Goal: Register for event/course

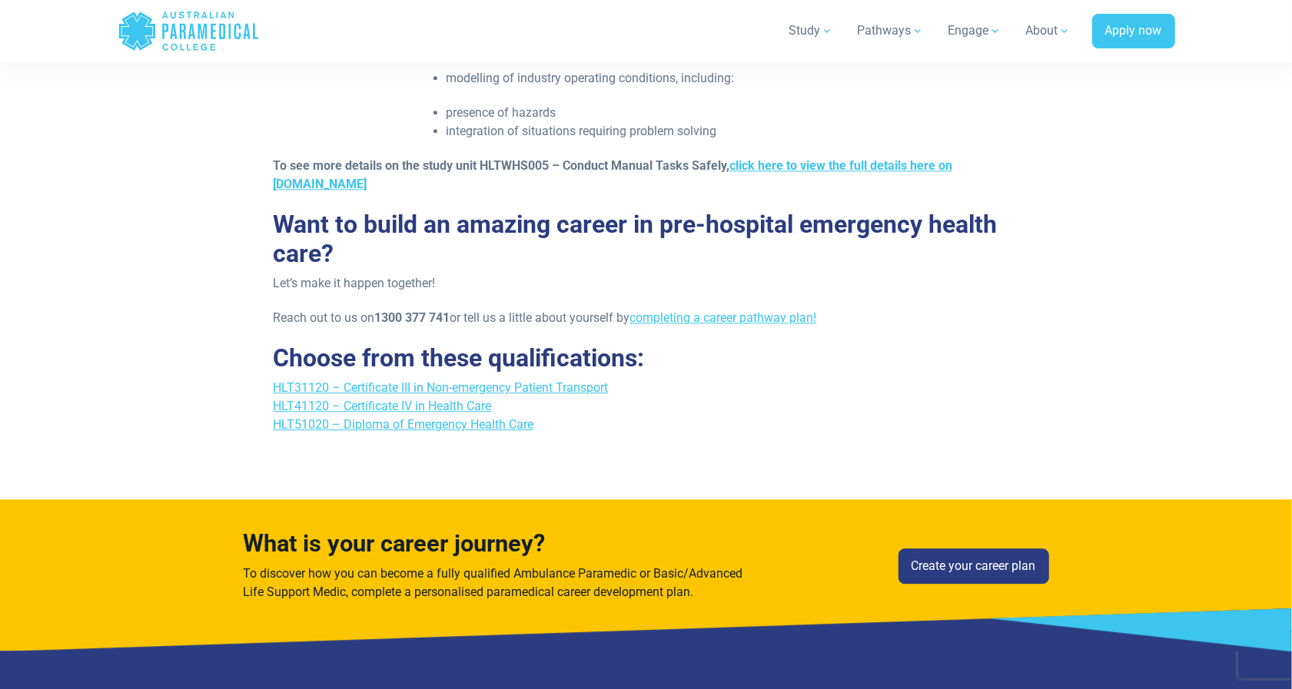
scroll to position [2997, 0]
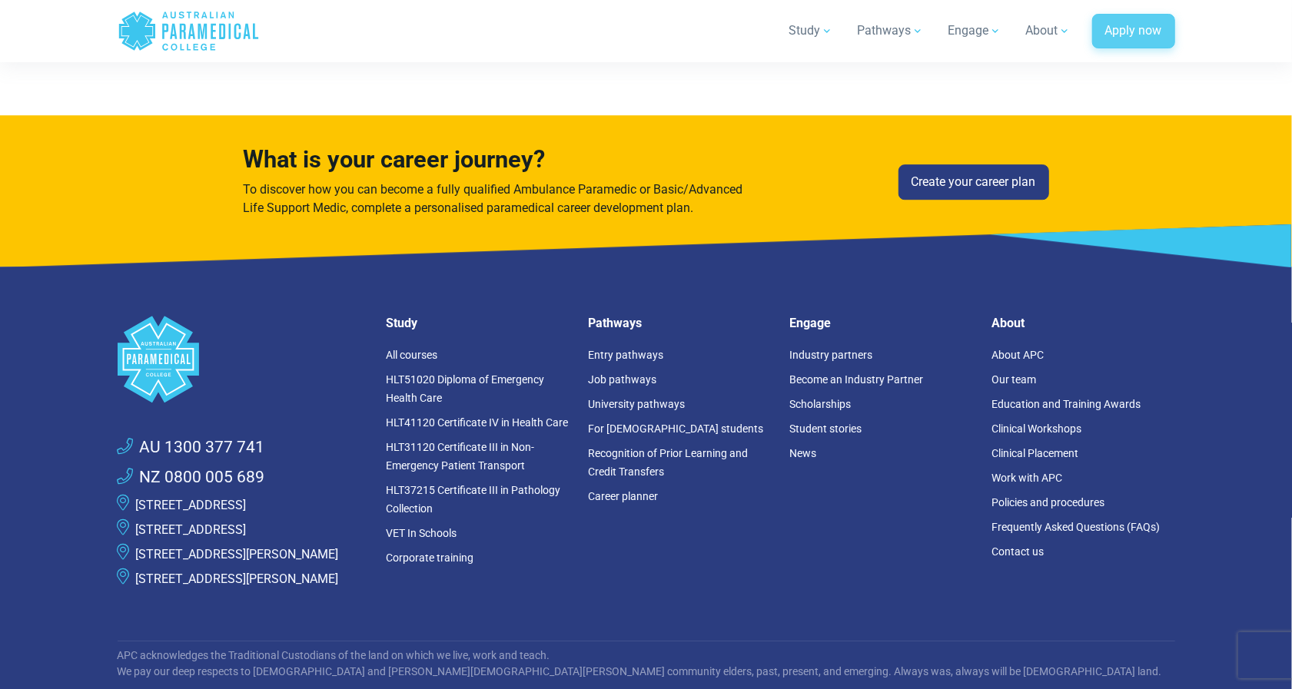
click at [1126, 22] on link "Apply now" at bounding box center [1133, 31] width 83 height 35
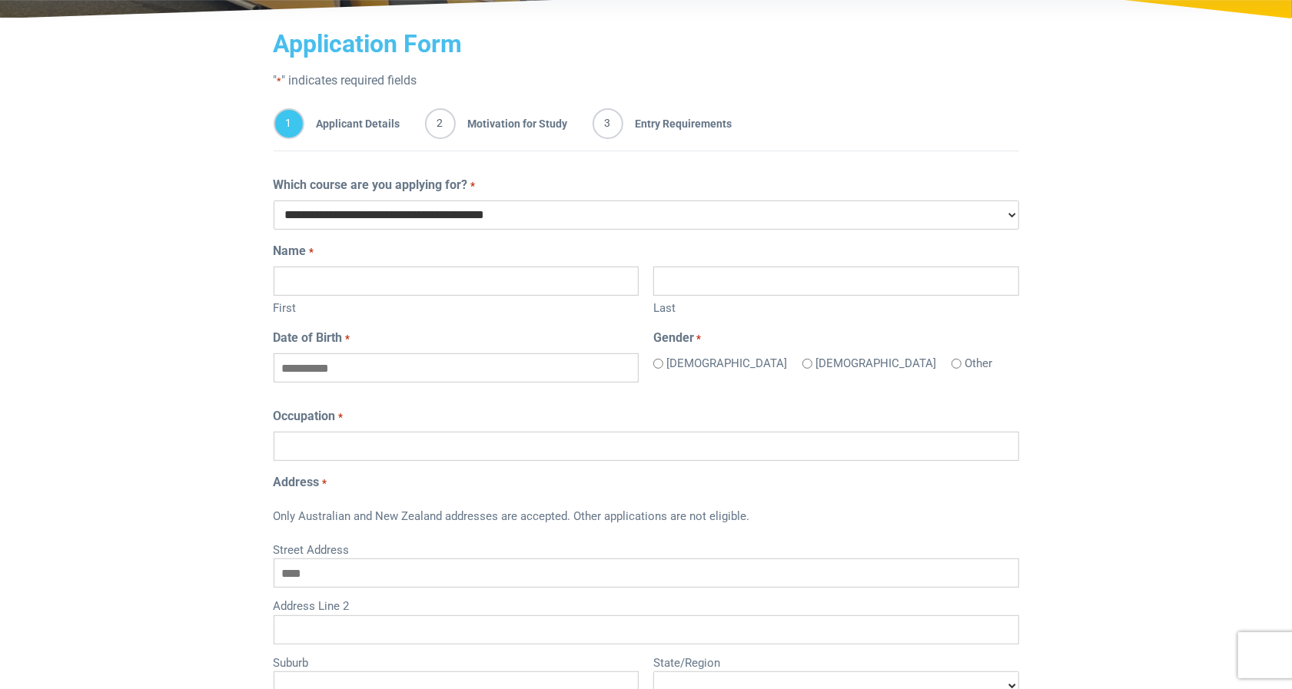
scroll to position [77, 0]
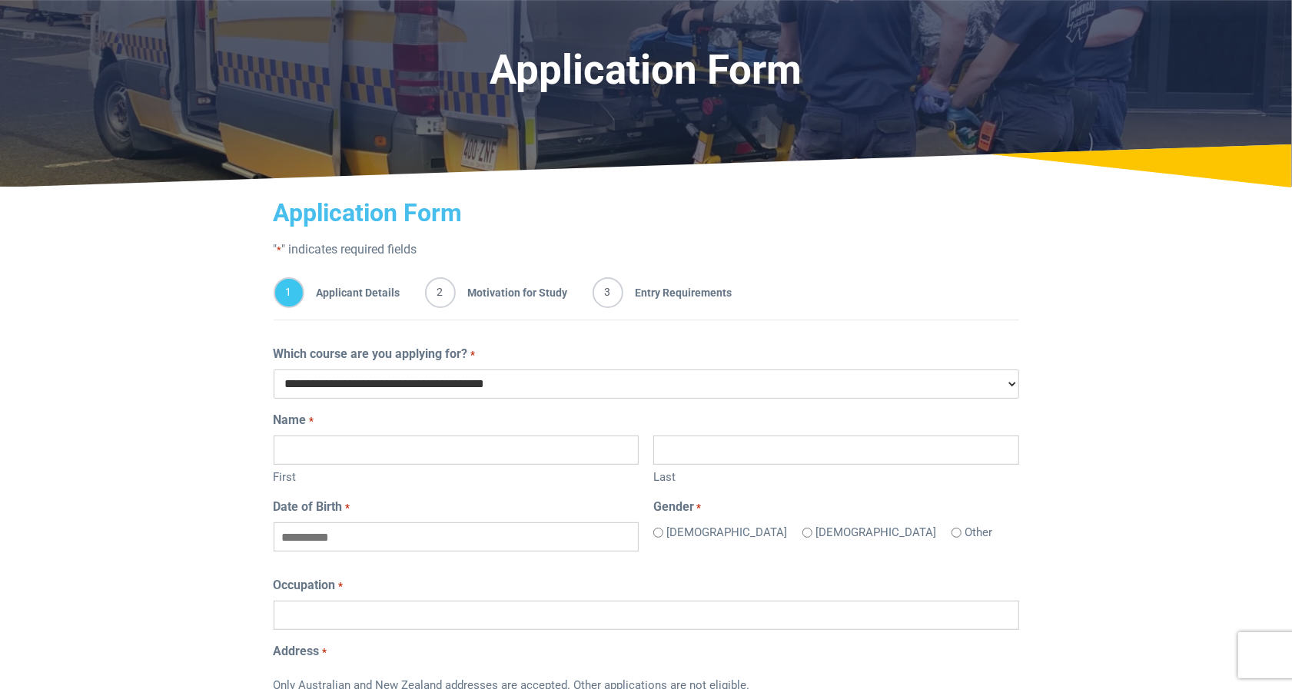
click at [579, 386] on select "**********" at bounding box center [646, 384] width 745 height 29
click at [851, 308] on div "1 Applicant Details 2 Motivation for Study 3 Entry Requirements" at bounding box center [646, 295] width 745 height 49
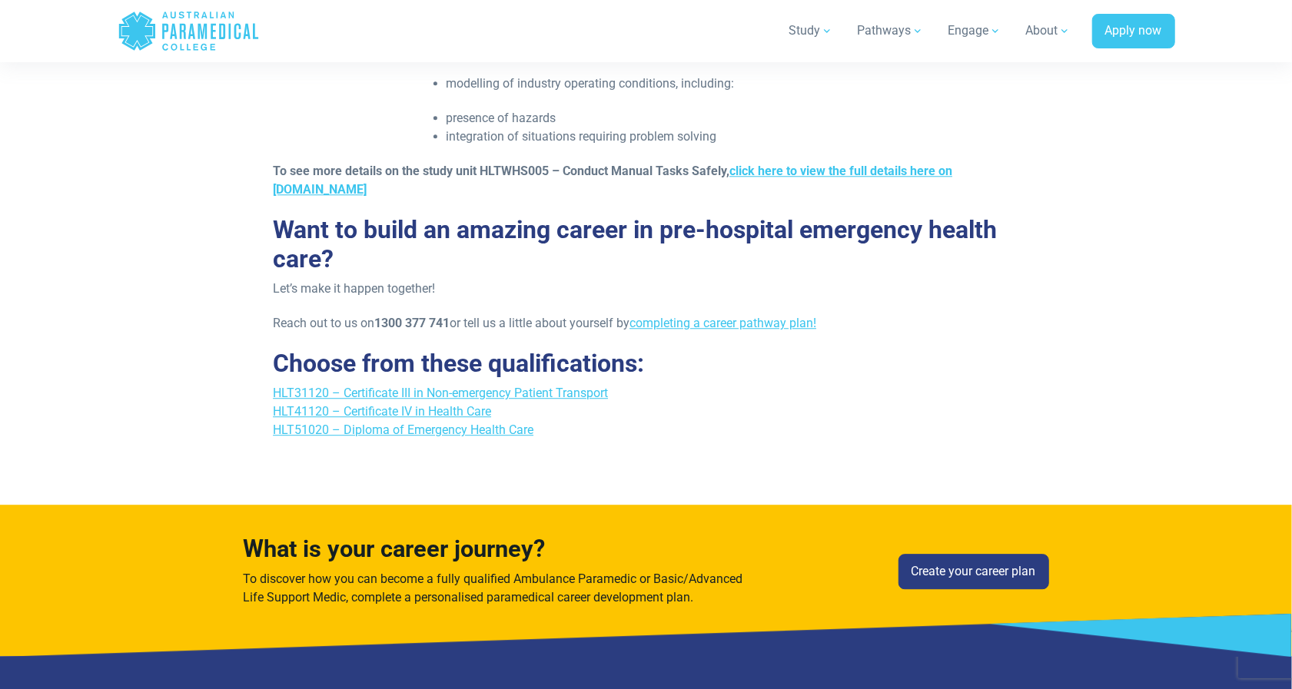
scroll to position [2612, 0]
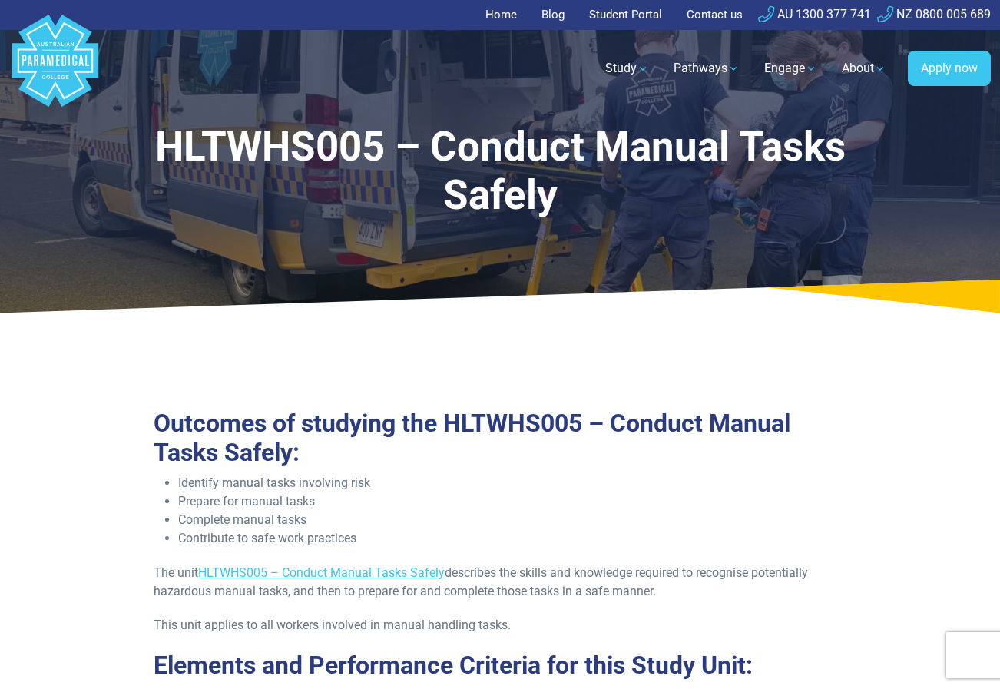
click at [784, 486] on li "Identify manual tasks involving risk" at bounding box center [512, 483] width 668 height 18
click at [489, 19] on link "Home" at bounding box center [506, 15] width 41 height 30
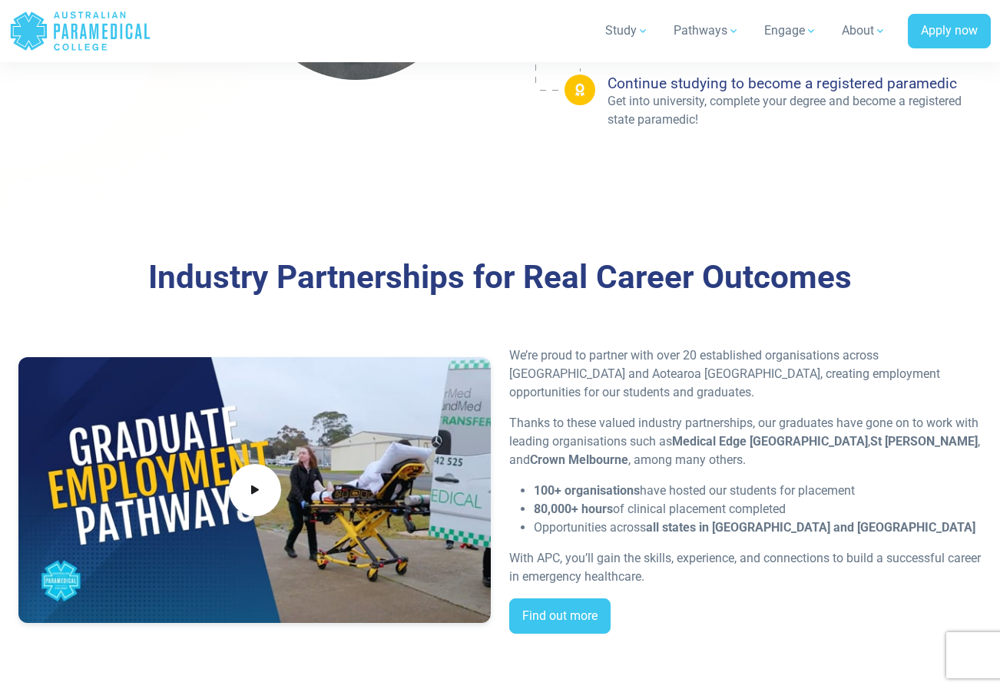
scroll to position [2920, 0]
